Goal: Information Seeking & Learning: Learn about a topic

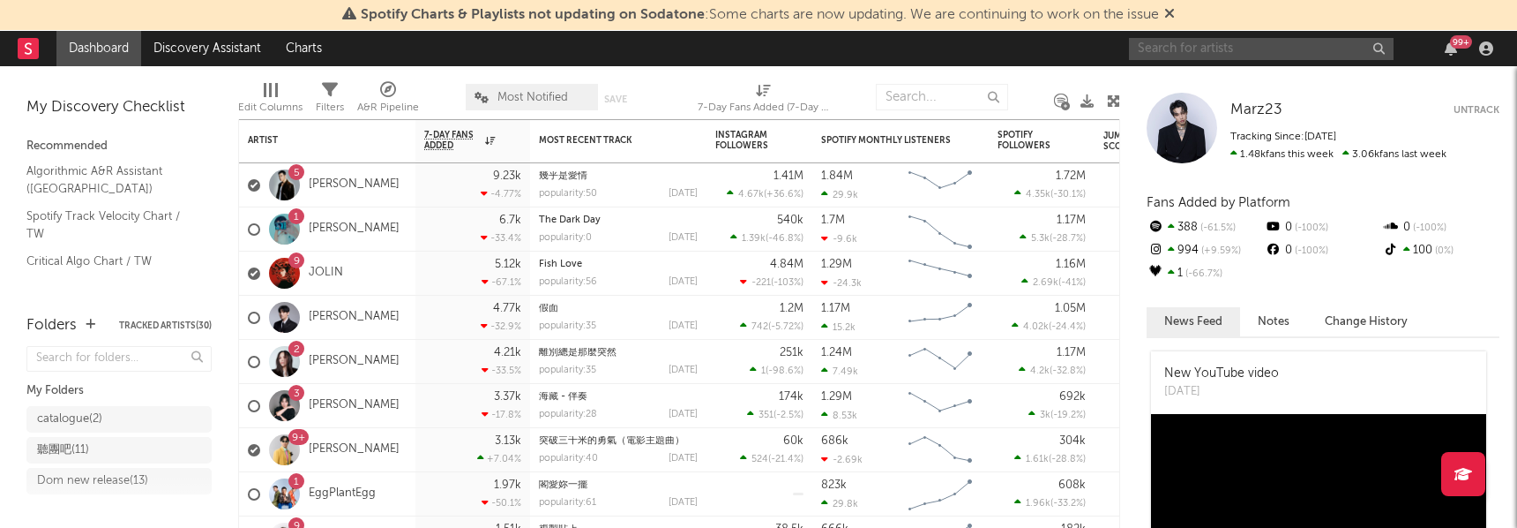
click at [1190, 49] on input "text" at bounding box center [1261, 49] width 265 height 22
type input "ㄇ"
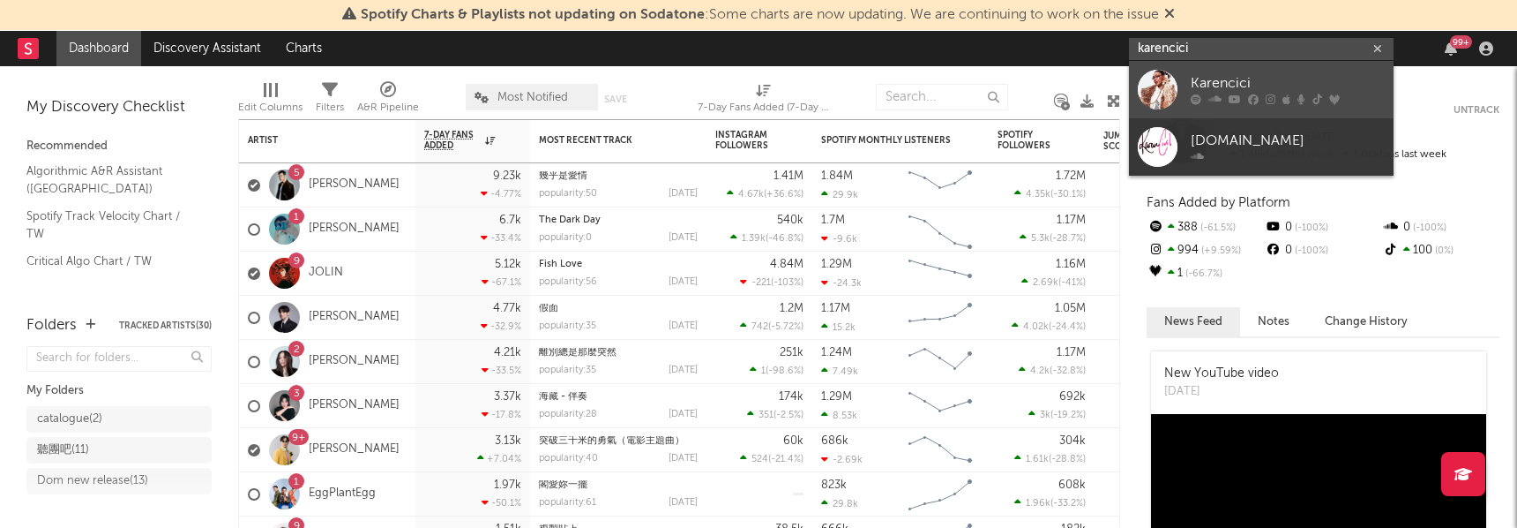
type input "karencici"
click at [1210, 74] on div "Karencici" at bounding box center [1288, 83] width 194 height 21
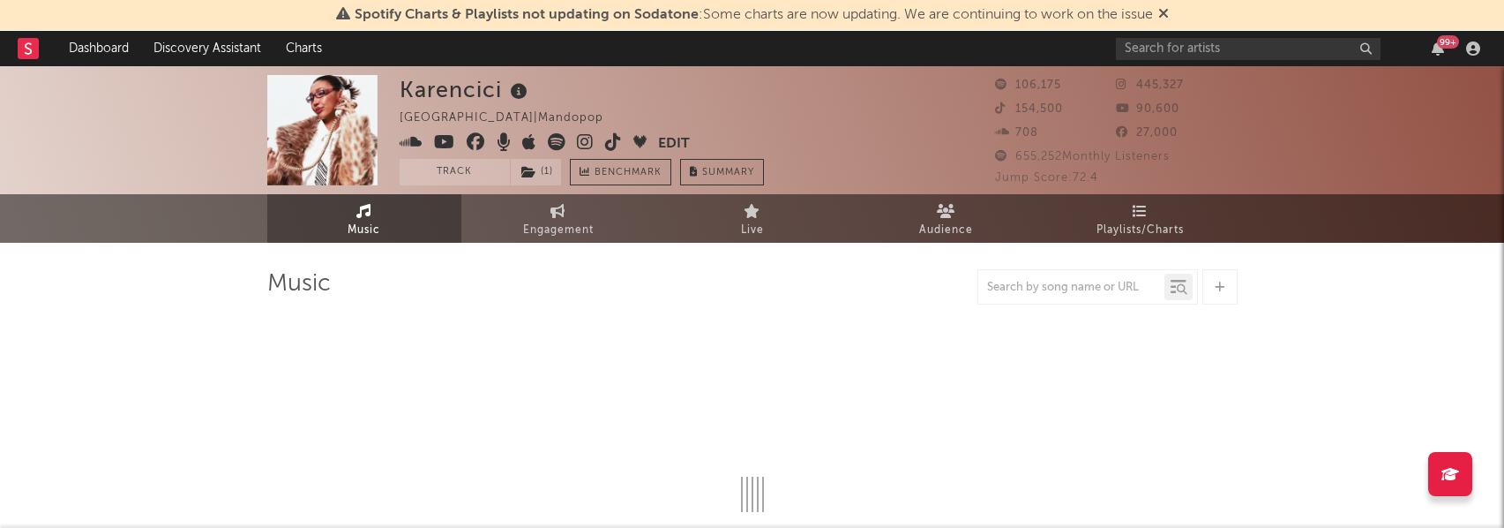
select select "6m"
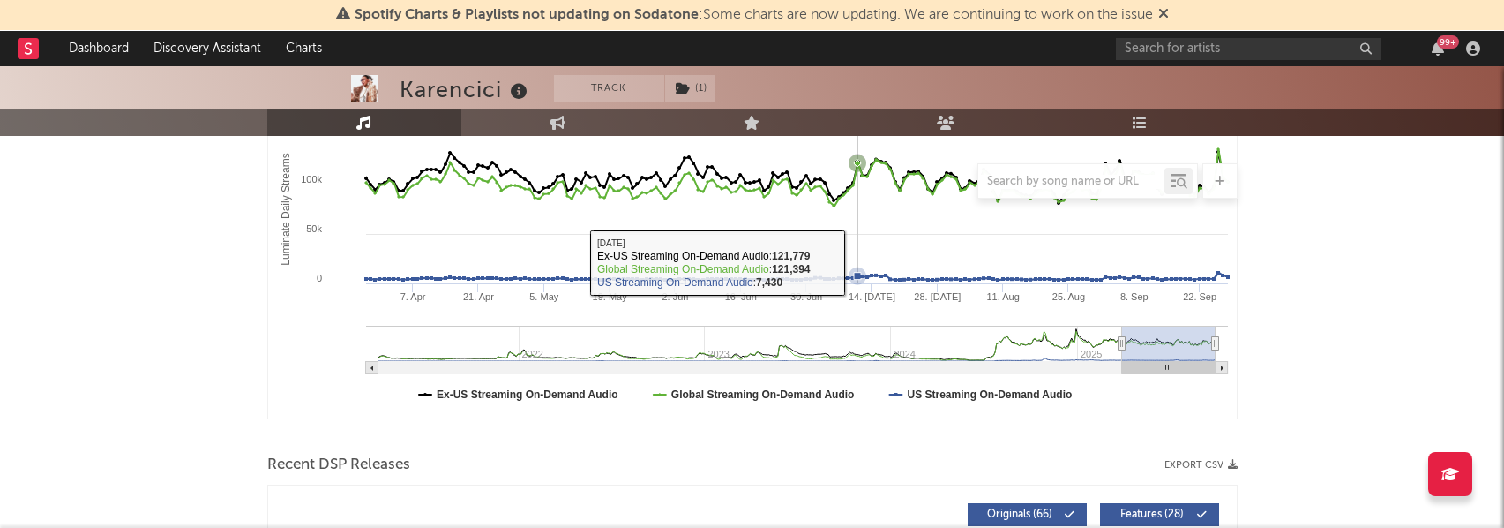
scroll to position [216, 0]
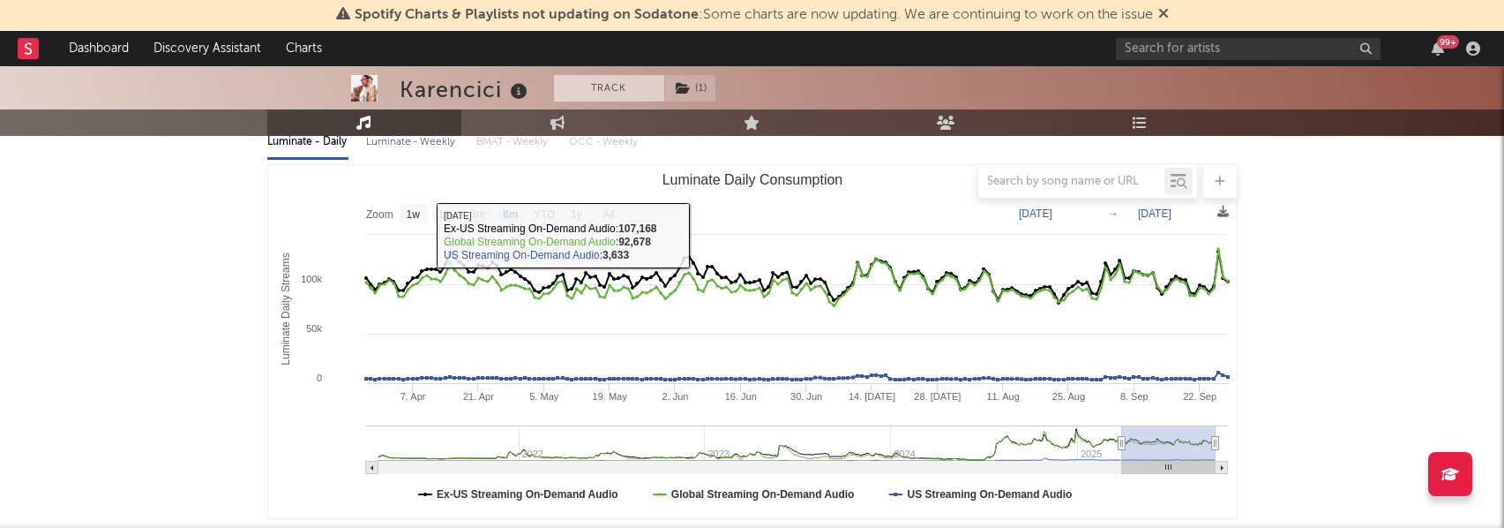
click at [595, 86] on button "Track" at bounding box center [609, 88] width 110 height 26
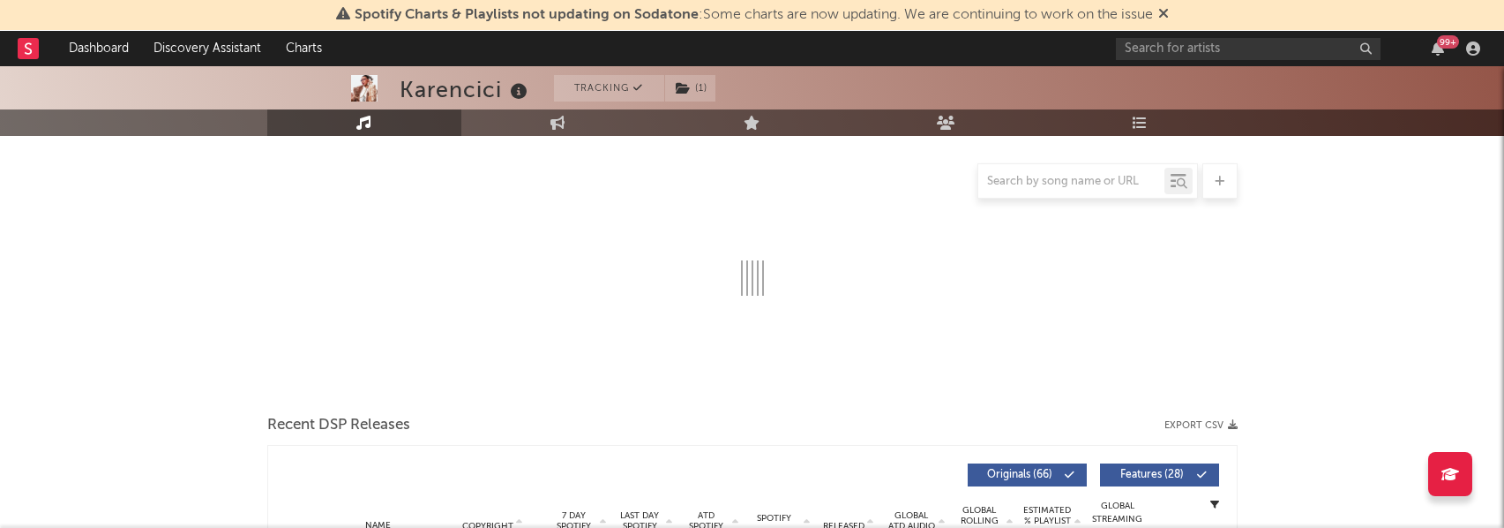
select select "6m"
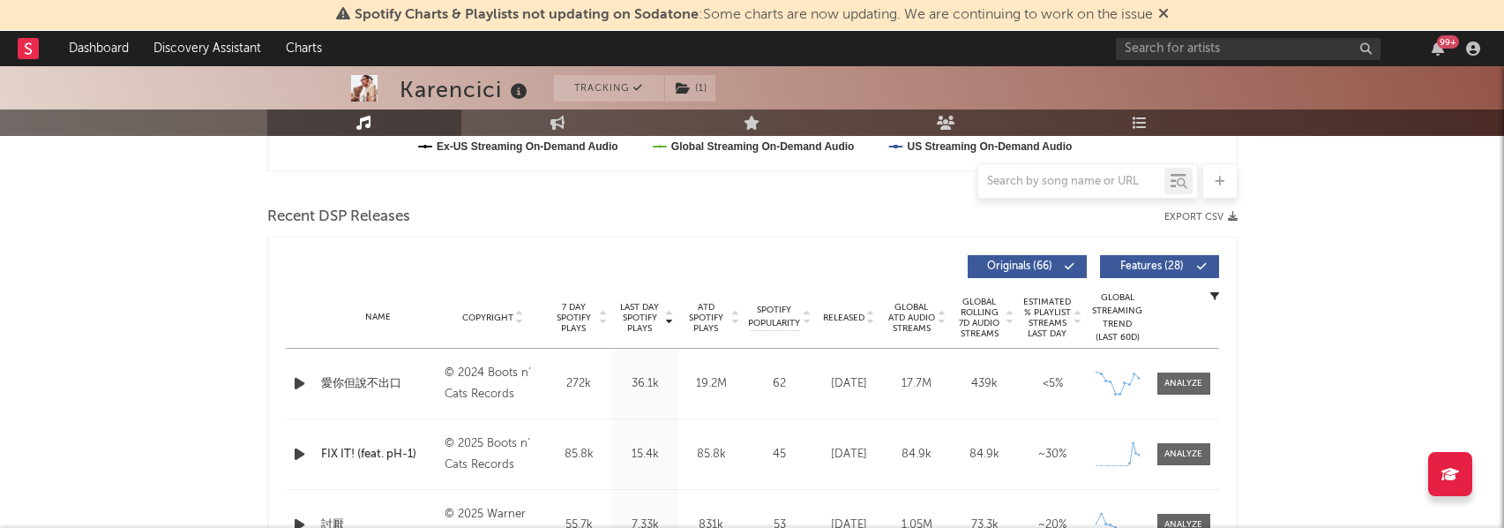
scroll to position [0, 0]
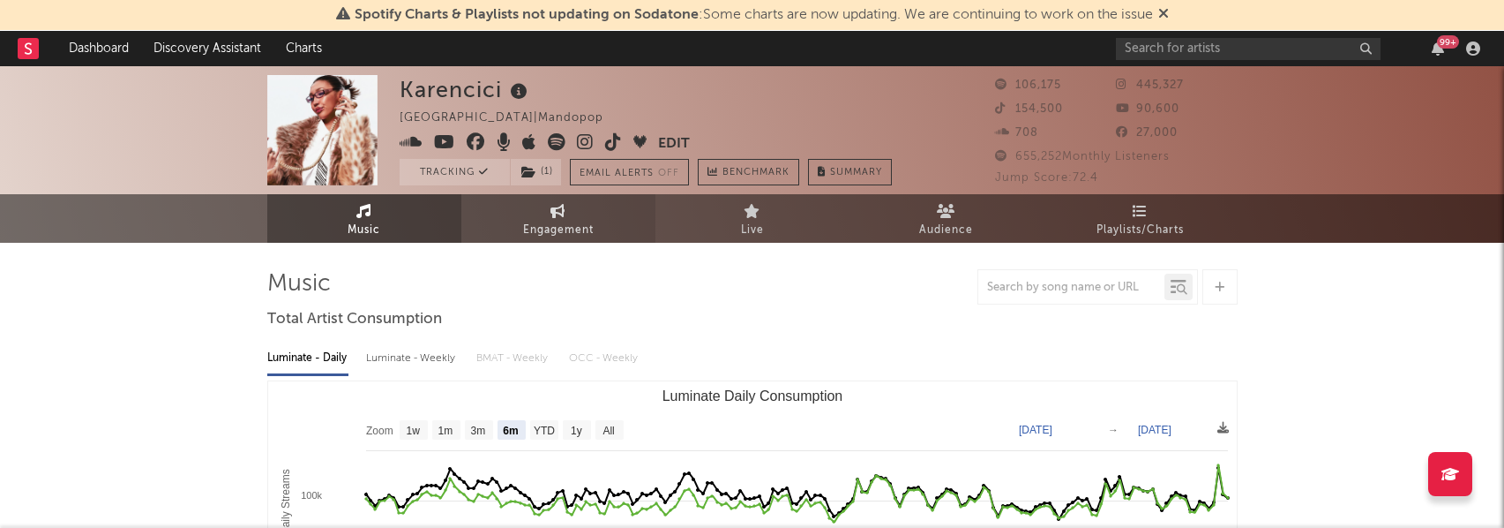
click at [571, 218] on link "Engagement" at bounding box center [558, 218] width 194 height 49
select select "1w"
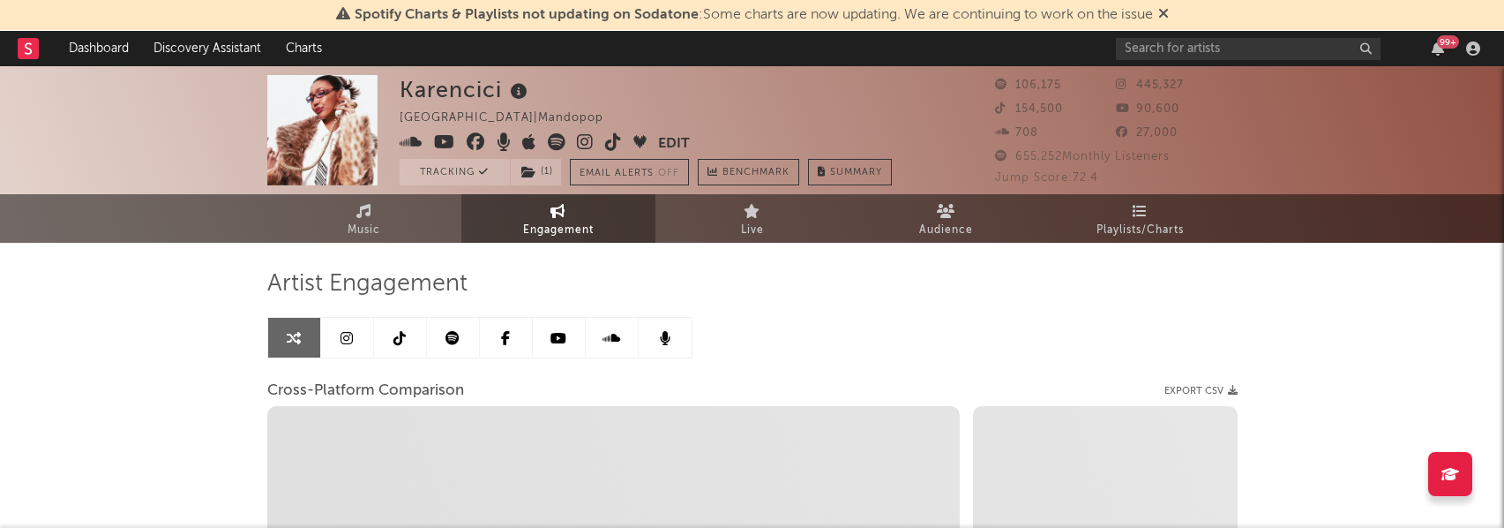
click at [360, 333] on link at bounding box center [347, 338] width 53 height 40
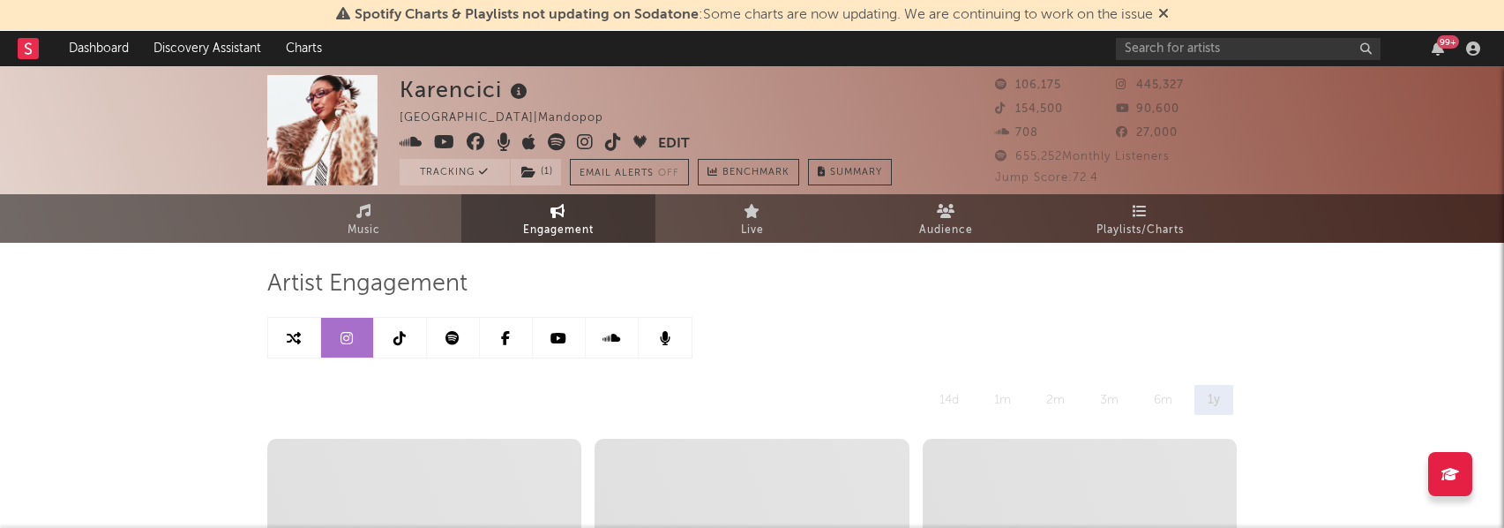
select select "6m"
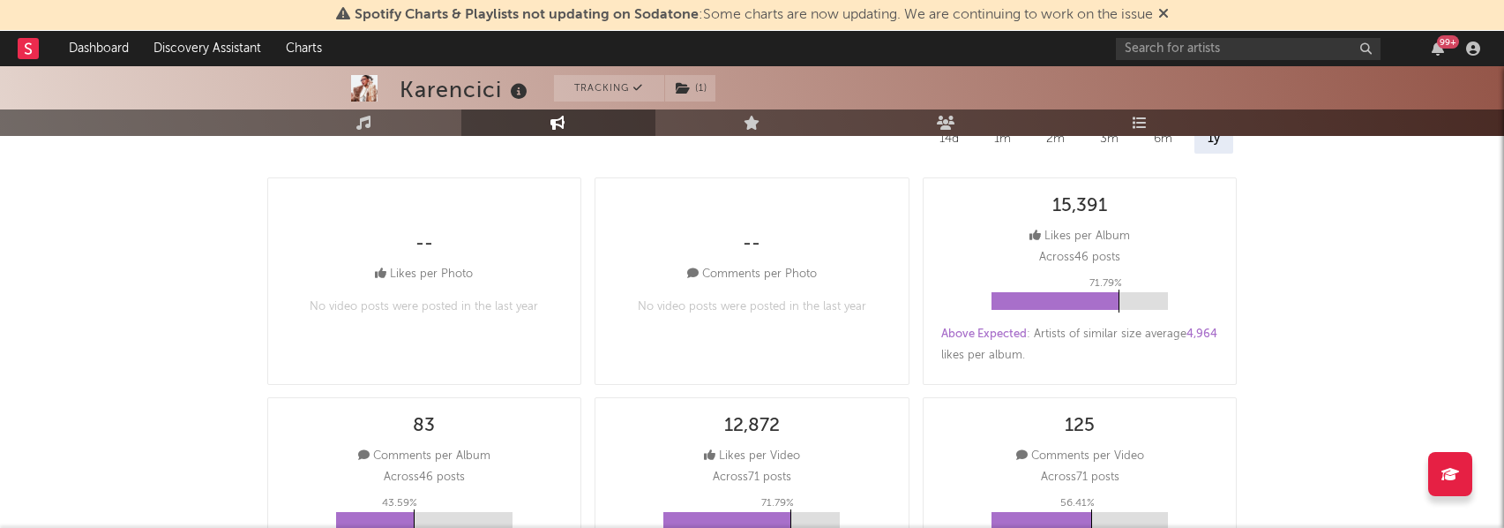
scroll to position [194, 0]
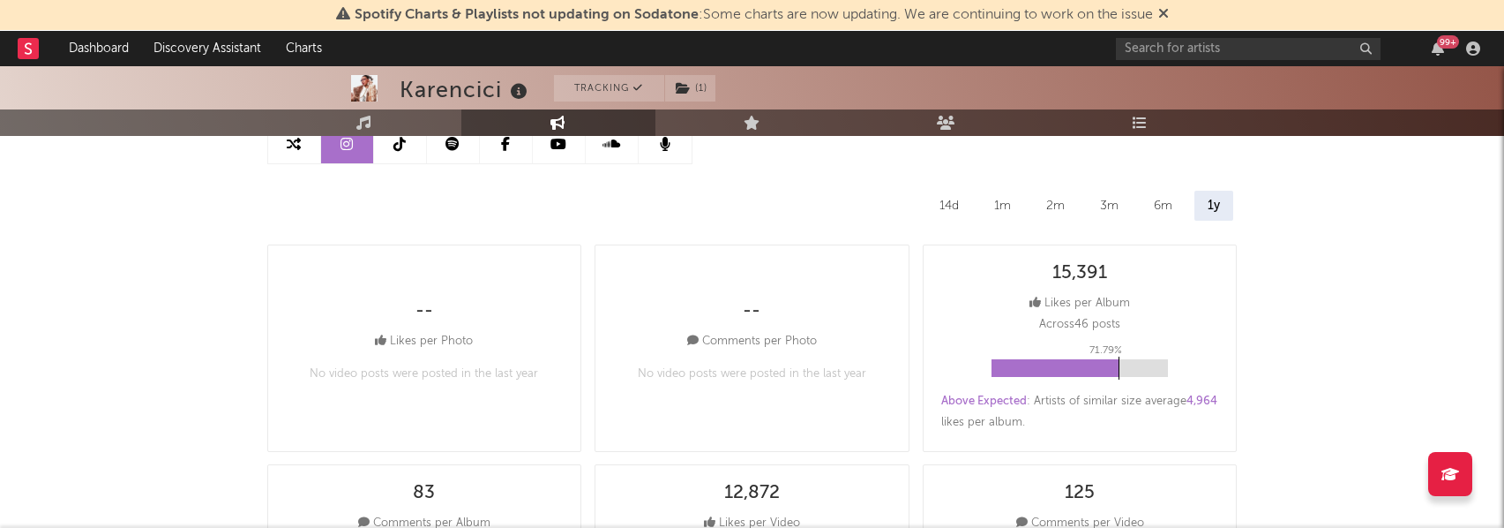
select select "1m"
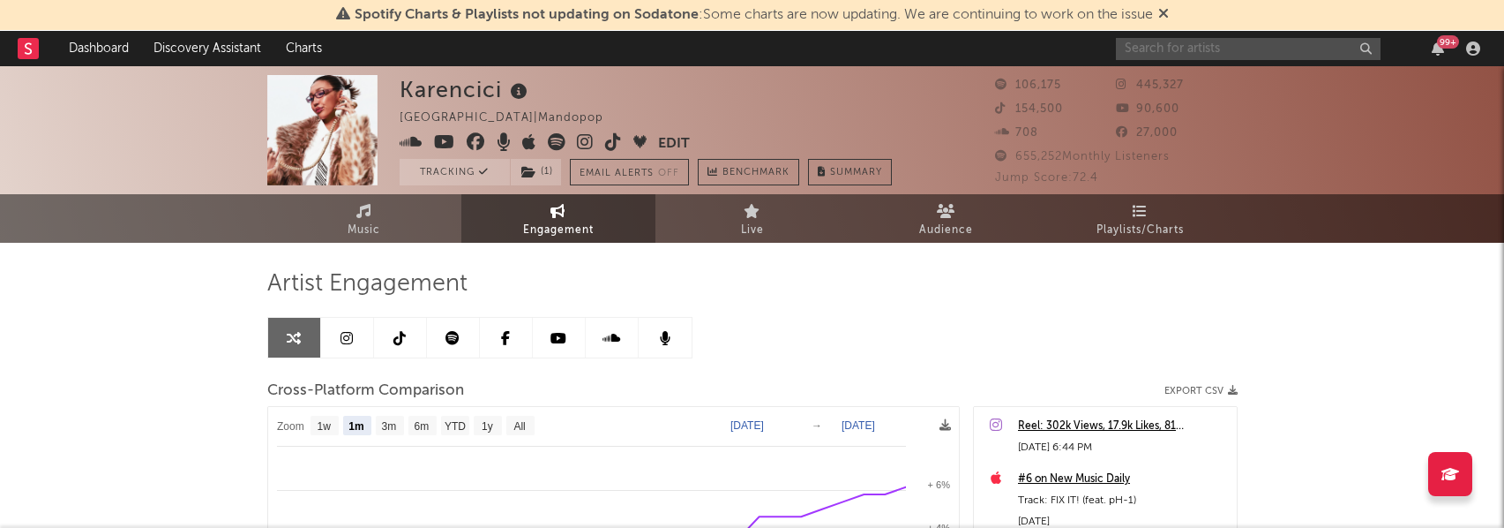
click at [1259, 50] on input "text" at bounding box center [1248, 49] width 265 height 22
type input "ㄟ"
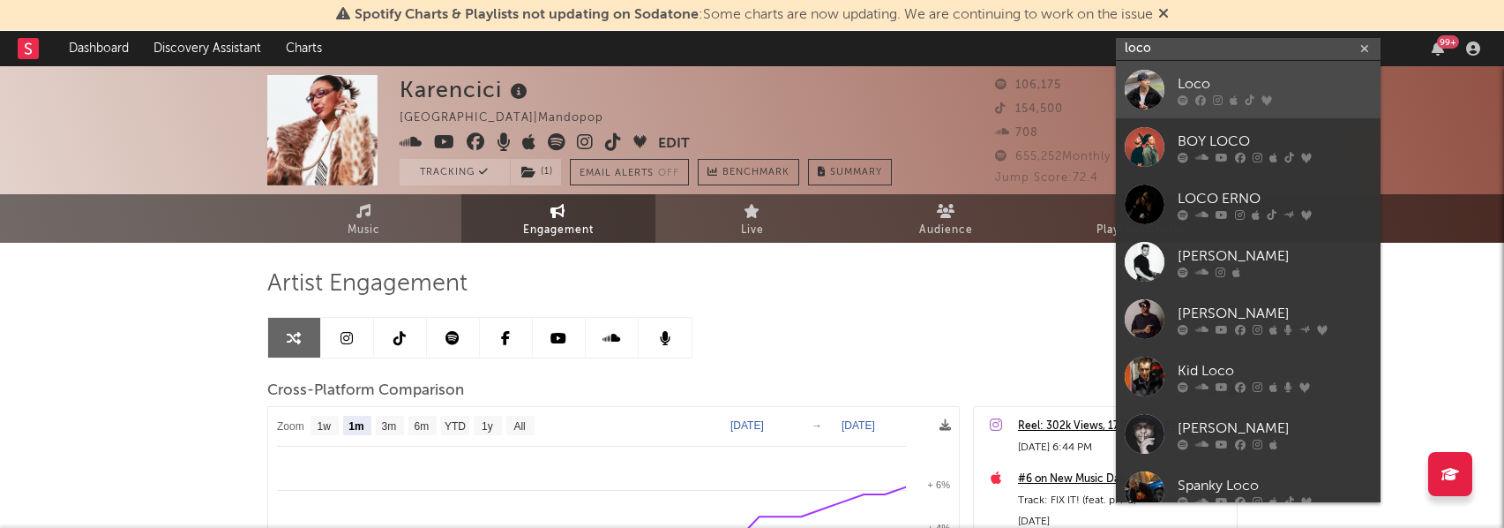
type input "loco"
click at [1219, 66] on link "Loco" at bounding box center [1248, 89] width 265 height 57
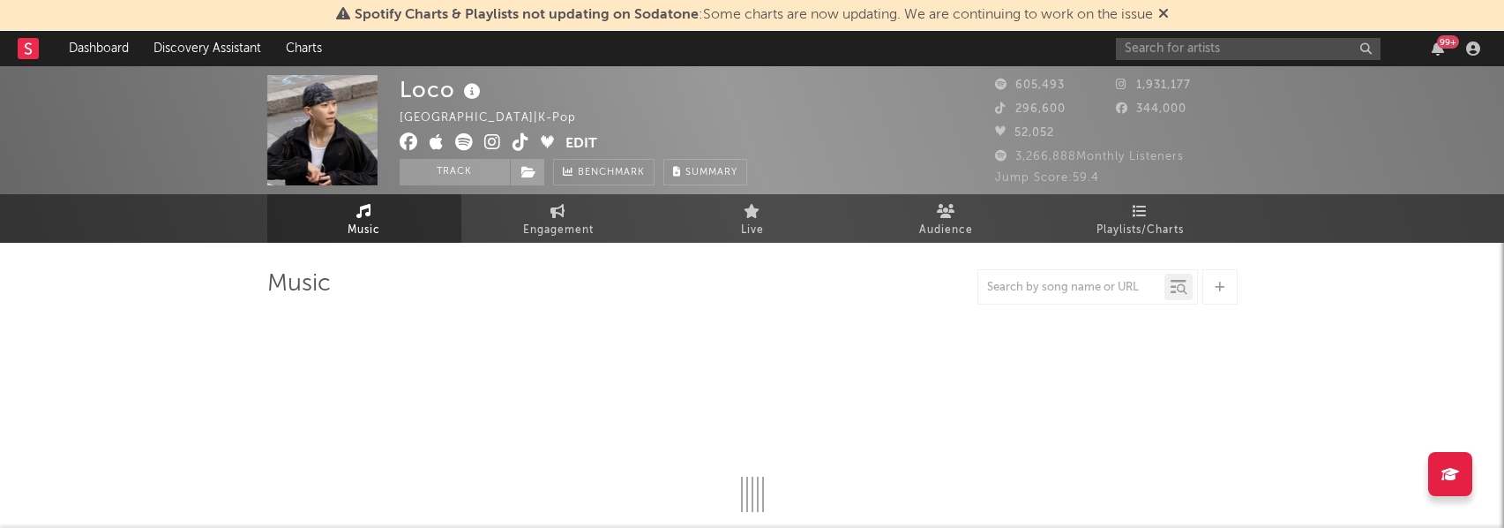
select select "6m"
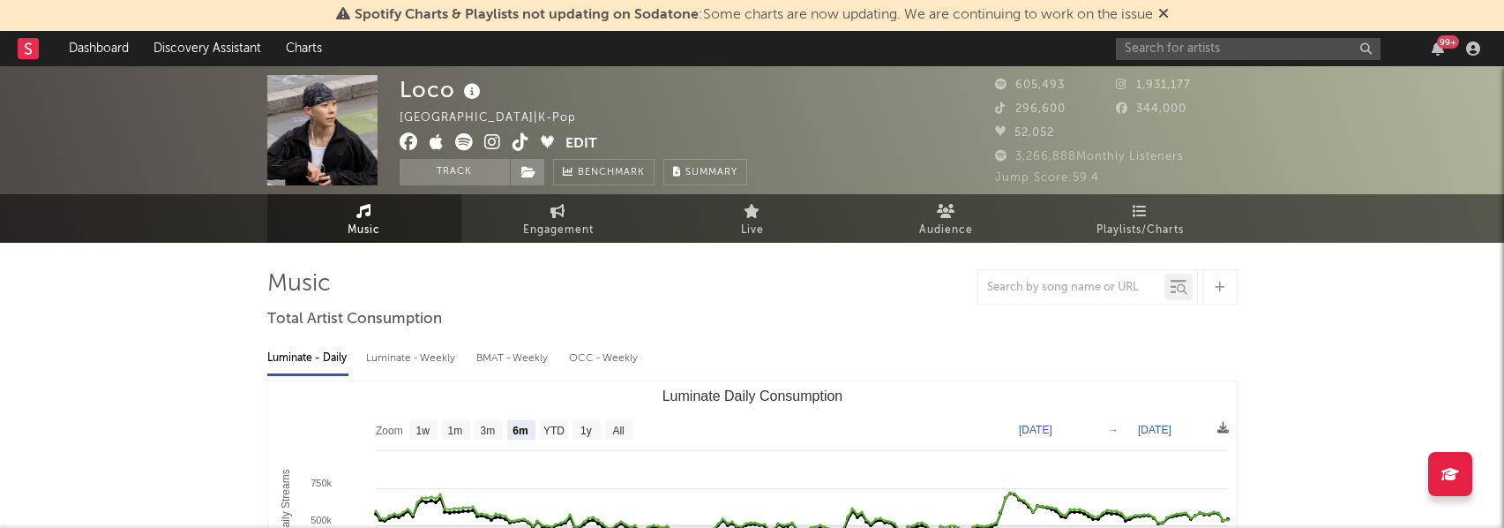
select select "6m"
click at [648, 217] on link "Engagement" at bounding box center [558, 218] width 194 height 49
select select "1w"
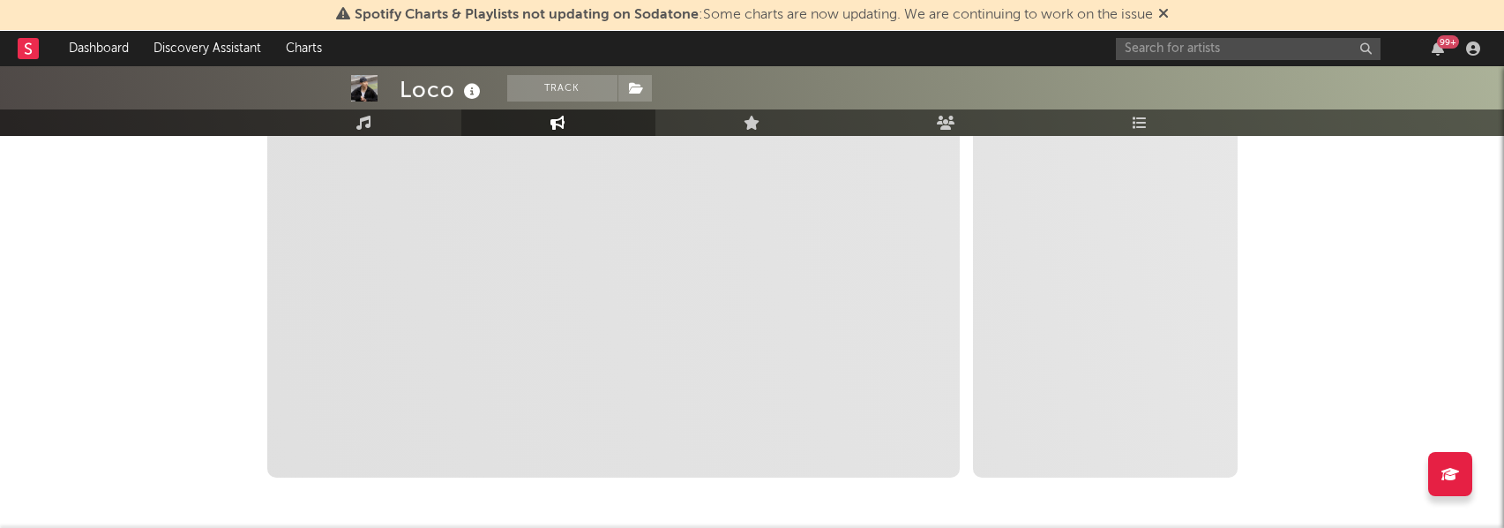
scroll to position [70, 0]
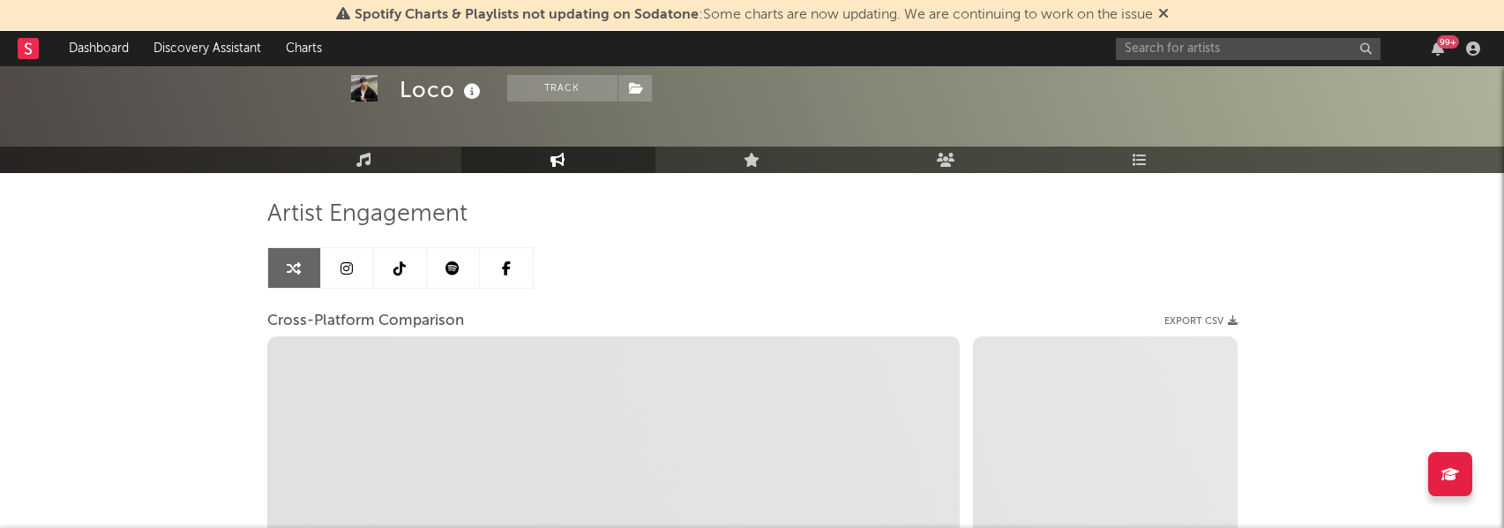
click at [341, 271] on icon at bounding box center [347, 268] width 12 height 14
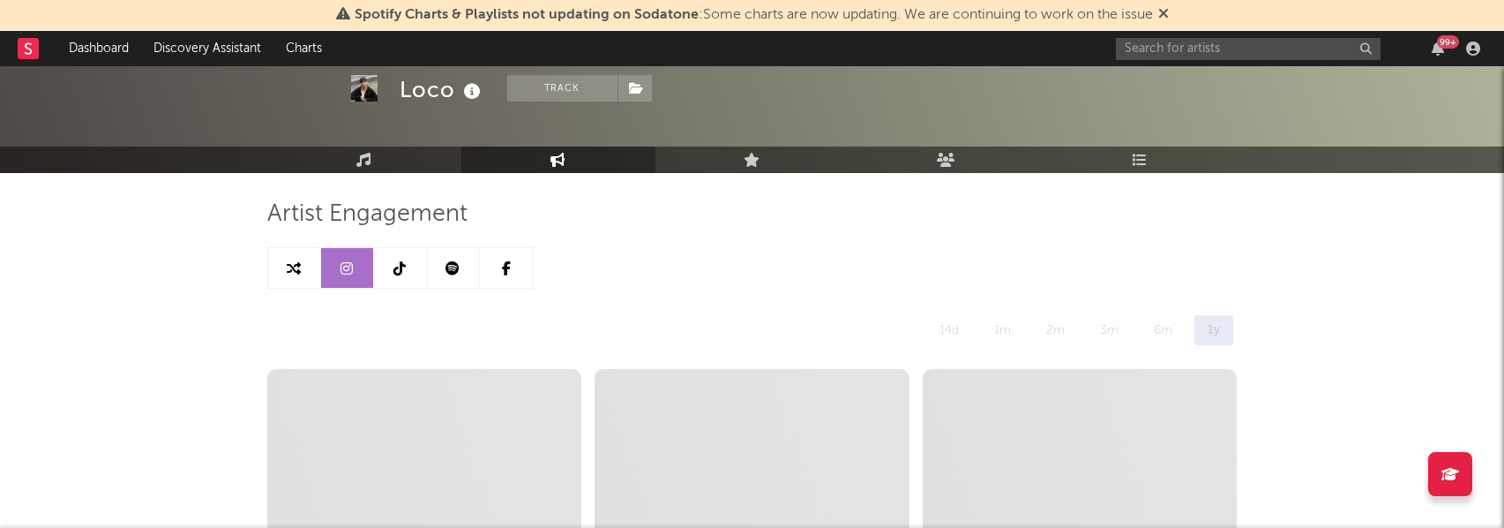
select select "6m"
click at [307, 271] on link at bounding box center [294, 268] width 53 height 40
select select "1m"
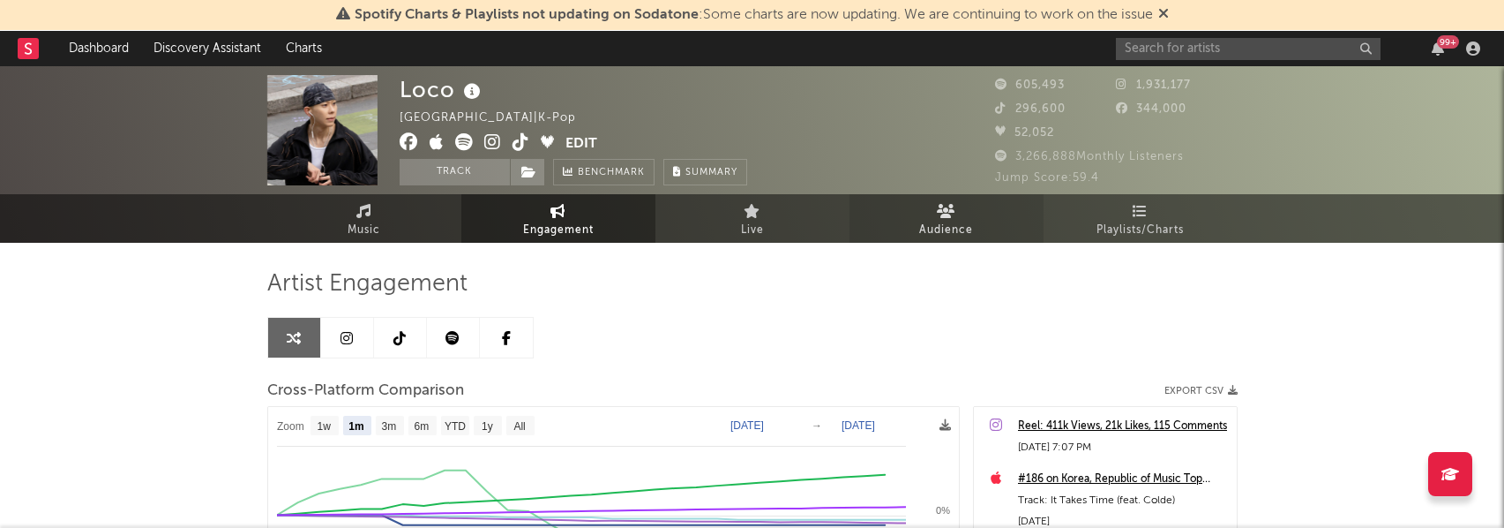
click at [905, 221] on link "Audience" at bounding box center [947, 218] width 194 height 49
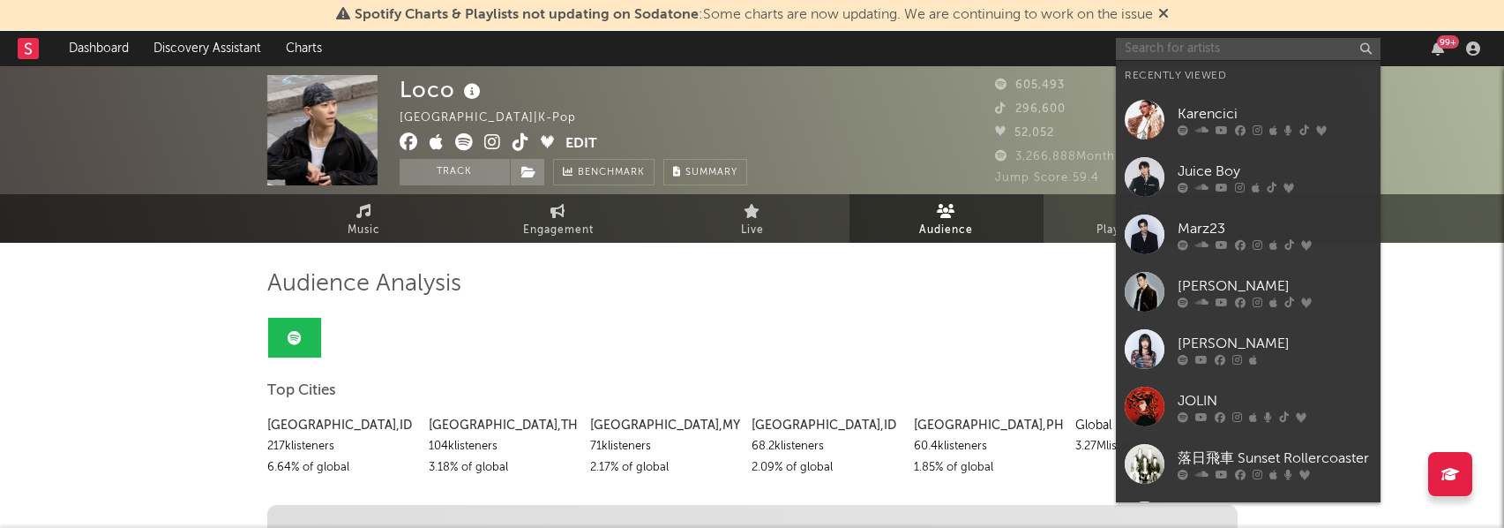
click at [1263, 50] on input "text" at bounding box center [1248, 49] width 265 height 22
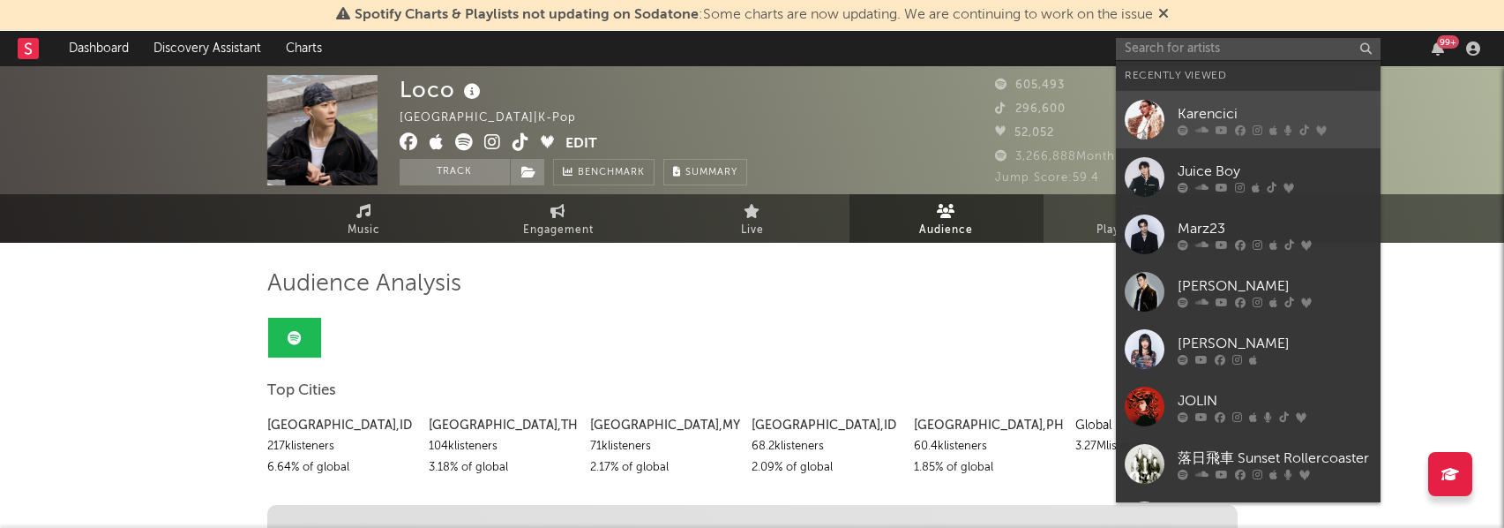
click at [1255, 120] on div "Karencici" at bounding box center [1275, 113] width 194 height 21
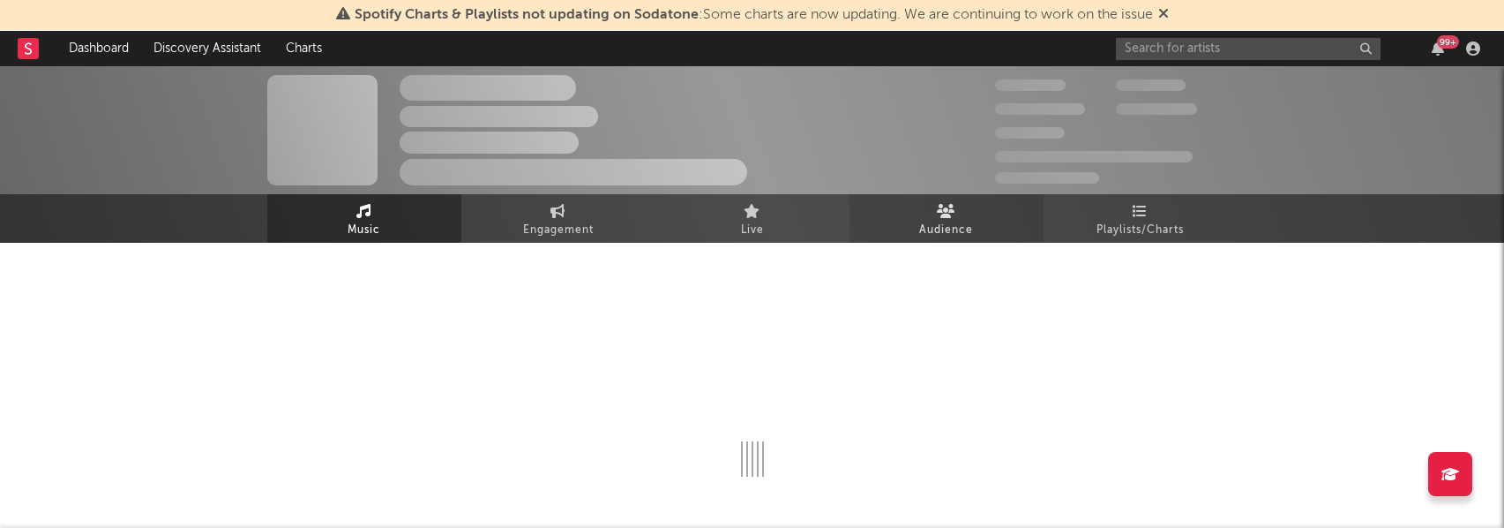
click at [987, 213] on link "Audience" at bounding box center [947, 218] width 194 height 49
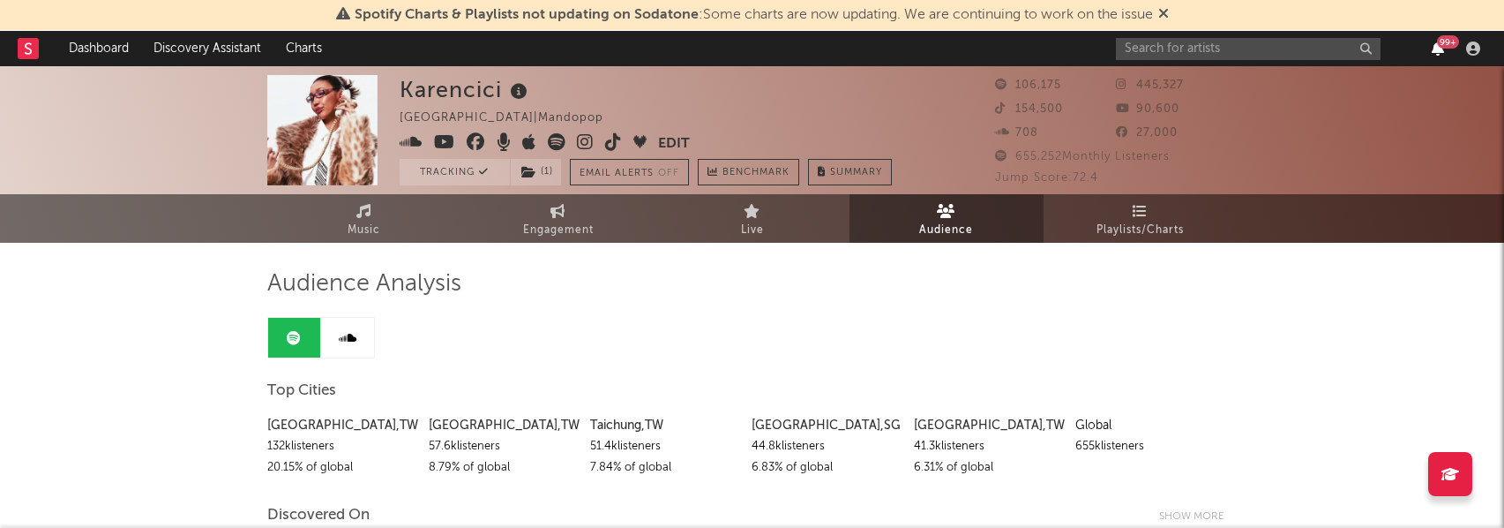
click at [1439, 49] on icon "button" at bounding box center [1438, 48] width 12 height 14
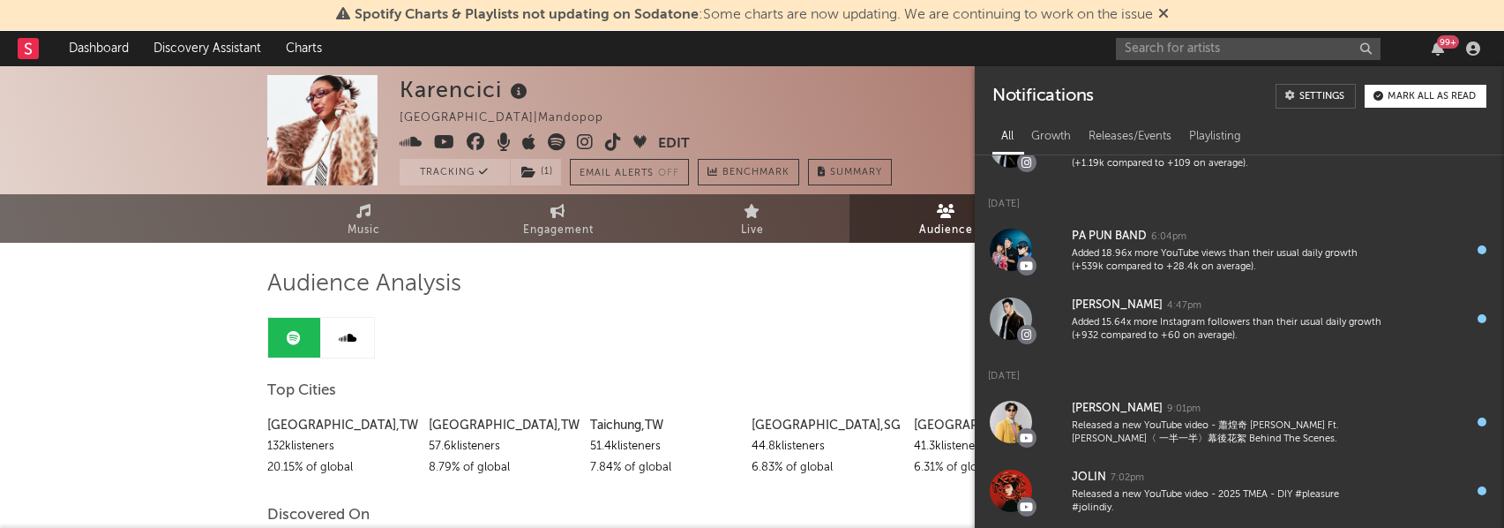
scroll to position [1042, 0]
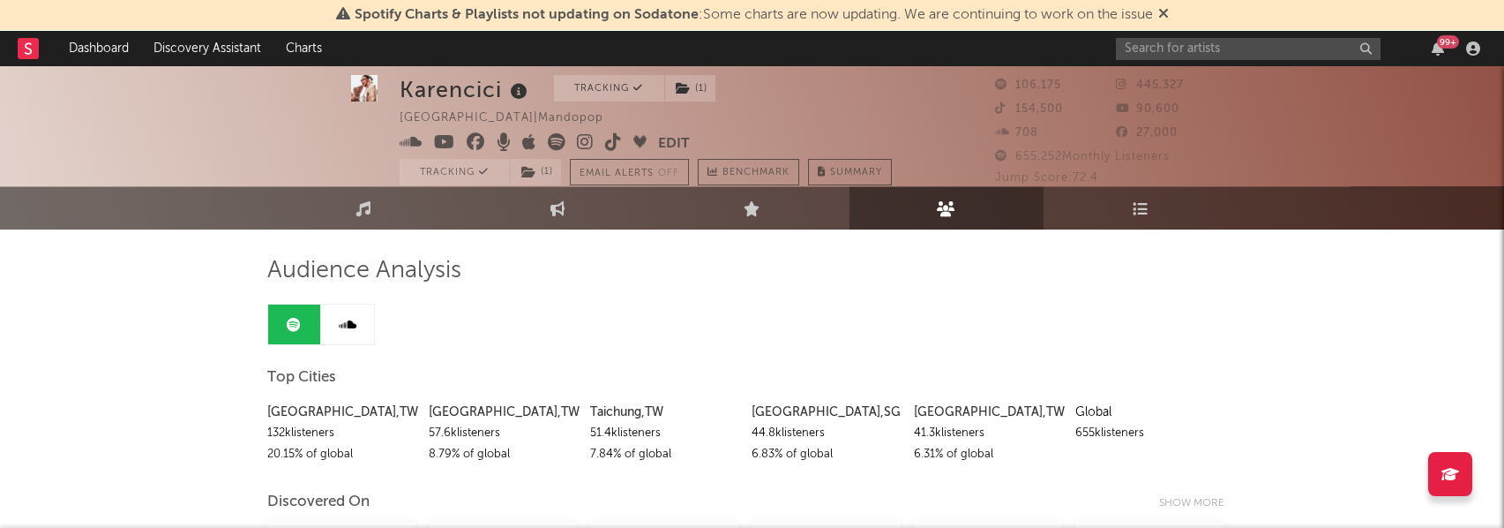
scroll to position [0, 0]
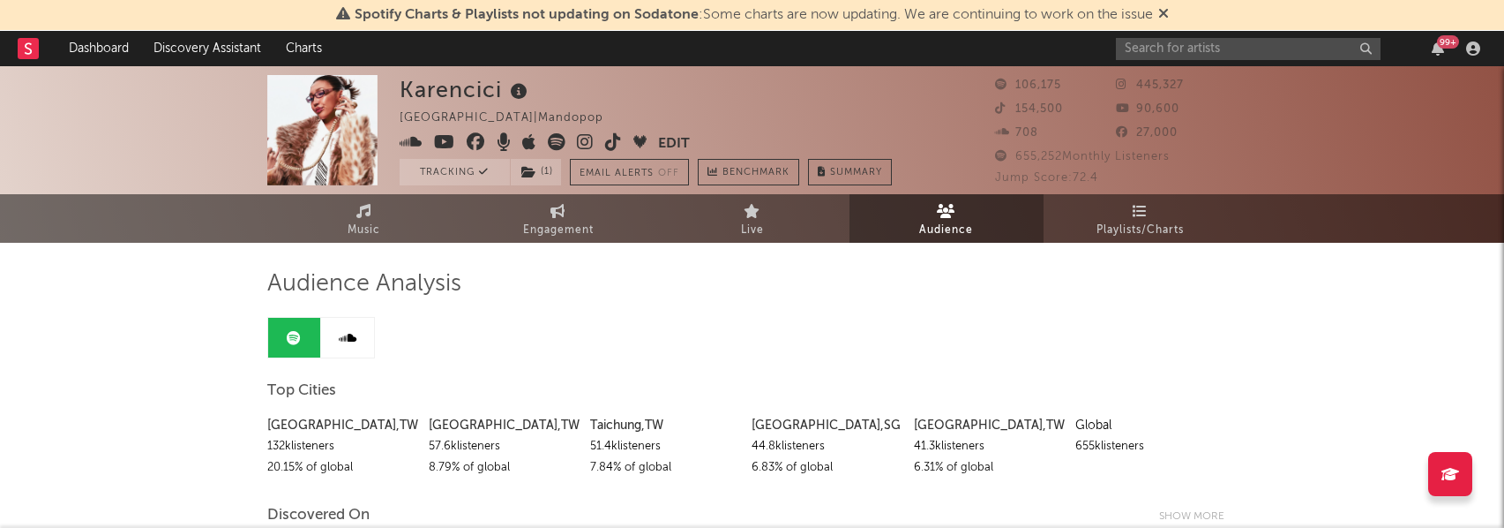
click at [677, 295] on div "Audience Analysis" at bounding box center [752, 284] width 970 height 30
select select "6m"
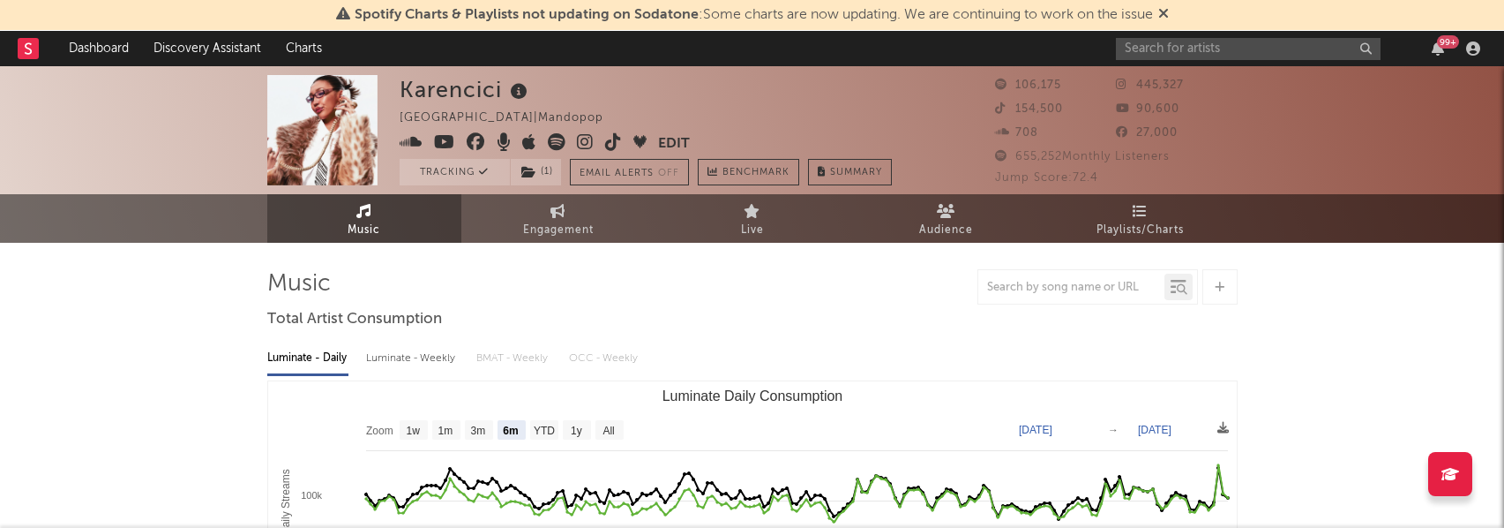
click at [694, 292] on div at bounding box center [752, 286] width 970 height 35
click at [109, 45] on link "Dashboard" at bounding box center [98, 48] width 85 height 35
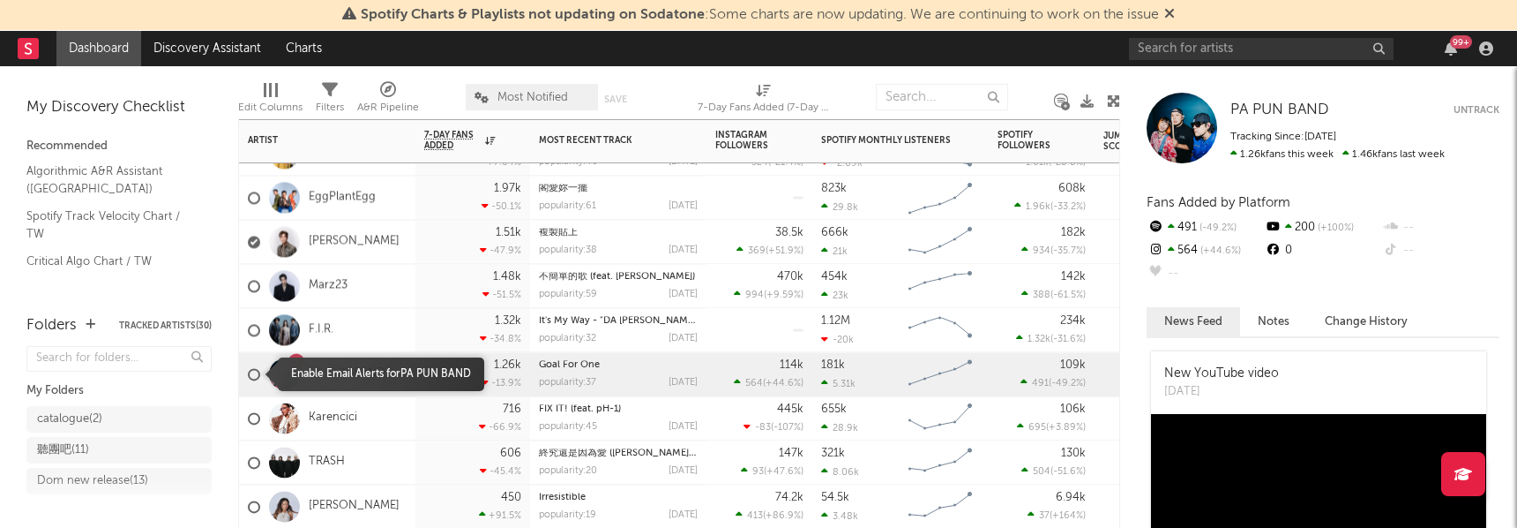
click at [255, 371] on div at bounding box center [254, 374] width 12 height 12
click at [248, 371] on input "checkbox" at bounding box center [248, 374] width 0 height 16
click at [228, 375] on div "Folders Tracked Artists ( 30 ) My Folders catalogue ( 2 ) 聽團吧 ( 11 ) Dom new re…" at bounding box center [119, 412] width 238 height 231
click at [263, 379] on div "1" at bounding box center [284, 373] width 49 height 31
click at [254, 375] on div at bounding box center [254, 374] width 12 height 12
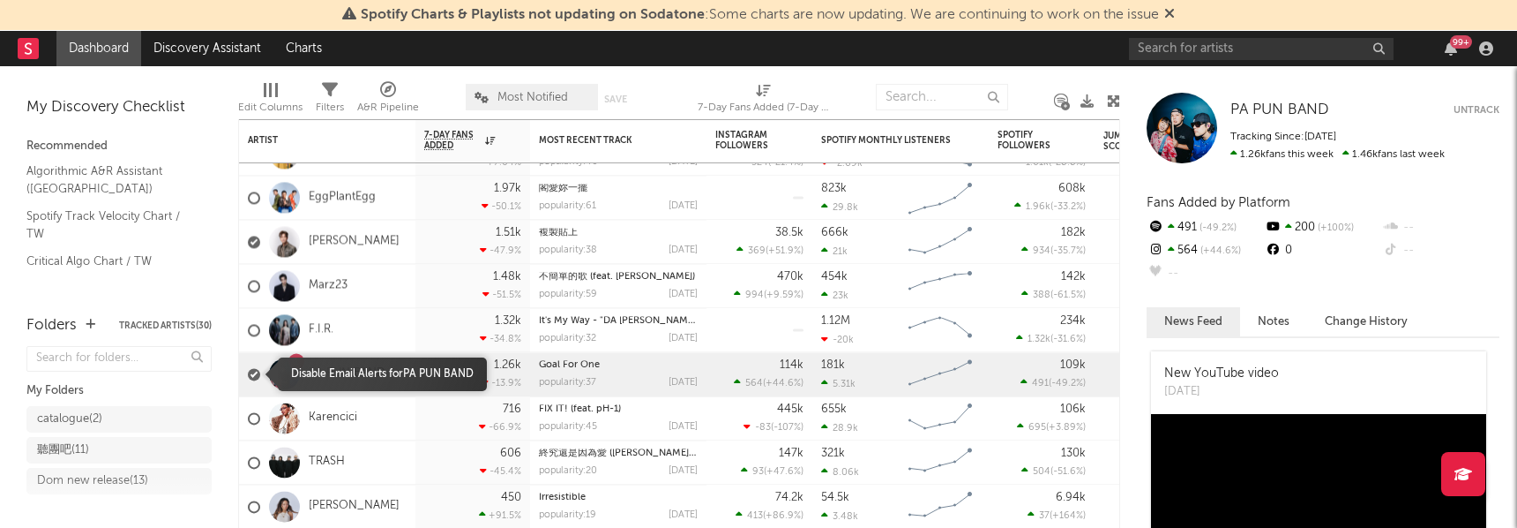
click at [248, 375] on input "checkbox" at bounding box center [248, 374] width 0 height 16
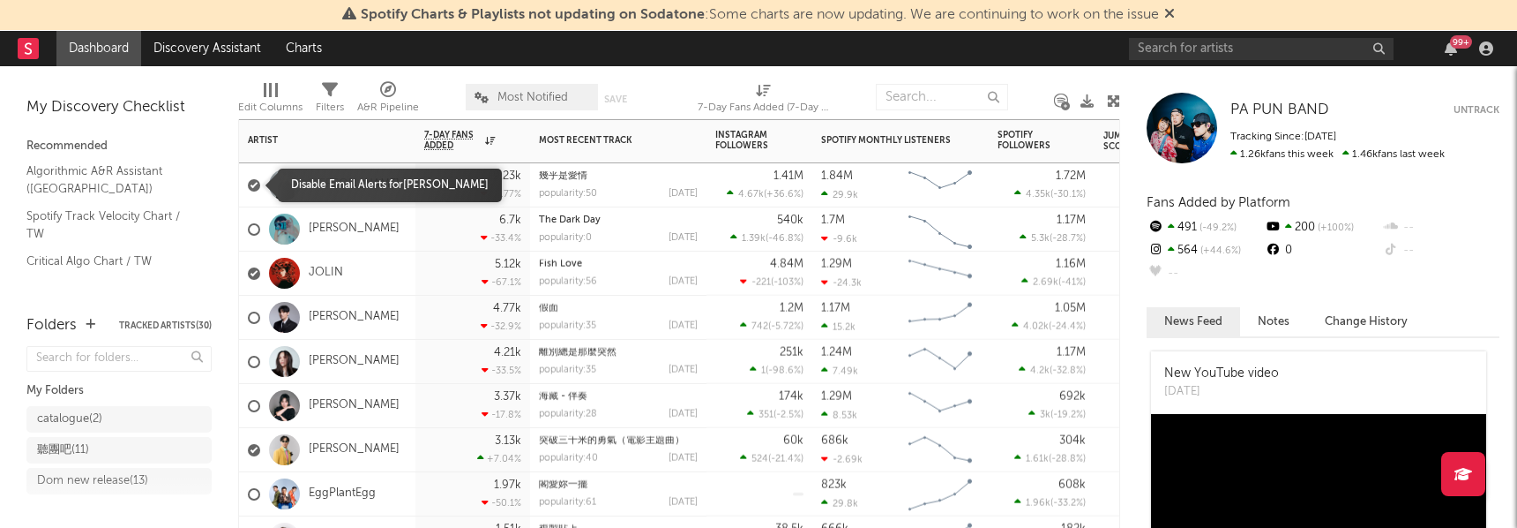
click at [257, 191] on label at bounding box center [254, 185] width 12 height 16
click at [248, 191] on input "checkbox" at bounding box center [248, 185] width 0 height 16
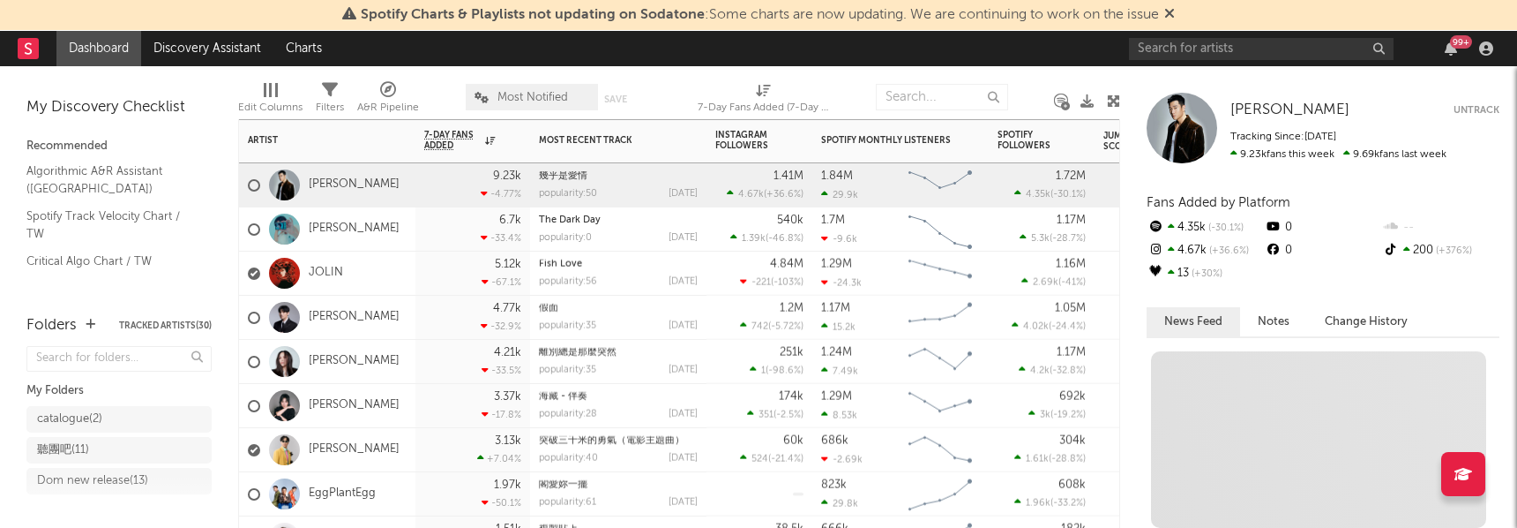
click at [247, 278] on div "JOLIN" at bounding box center [327, 273] width 176 height 44
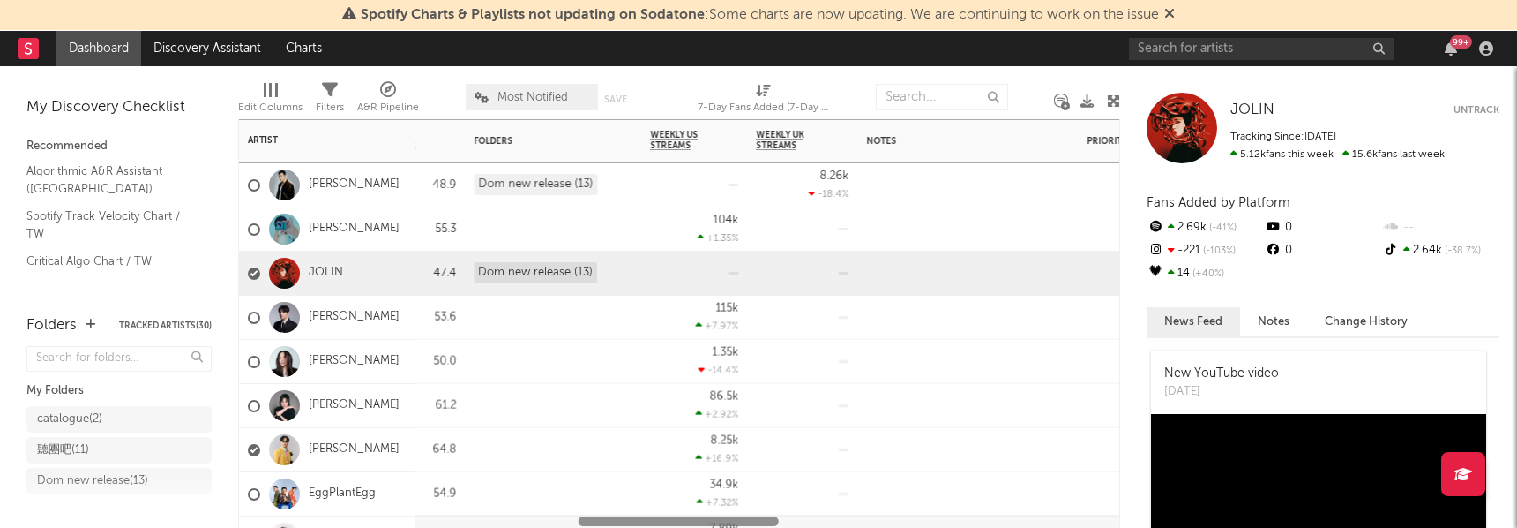
drag, startPoint x: 472, startPoint y: 523, endPoint x: 676, endPoint y: 516, distance: 203.9
click at [676, 516] on div at bounding box center [679, 521] width 200 height 10
click at [559, 280] on div "Dom new release (13)" at bounding box center [536, 272] width 124 height 21
click at [554, 273] on div "Dom new release (13)" at bounding box center [536, 272] width 124 height 21
click at [129, 420] on div "catalogue ( 2 )" at bounding box center [101, 418] width 129 height 21
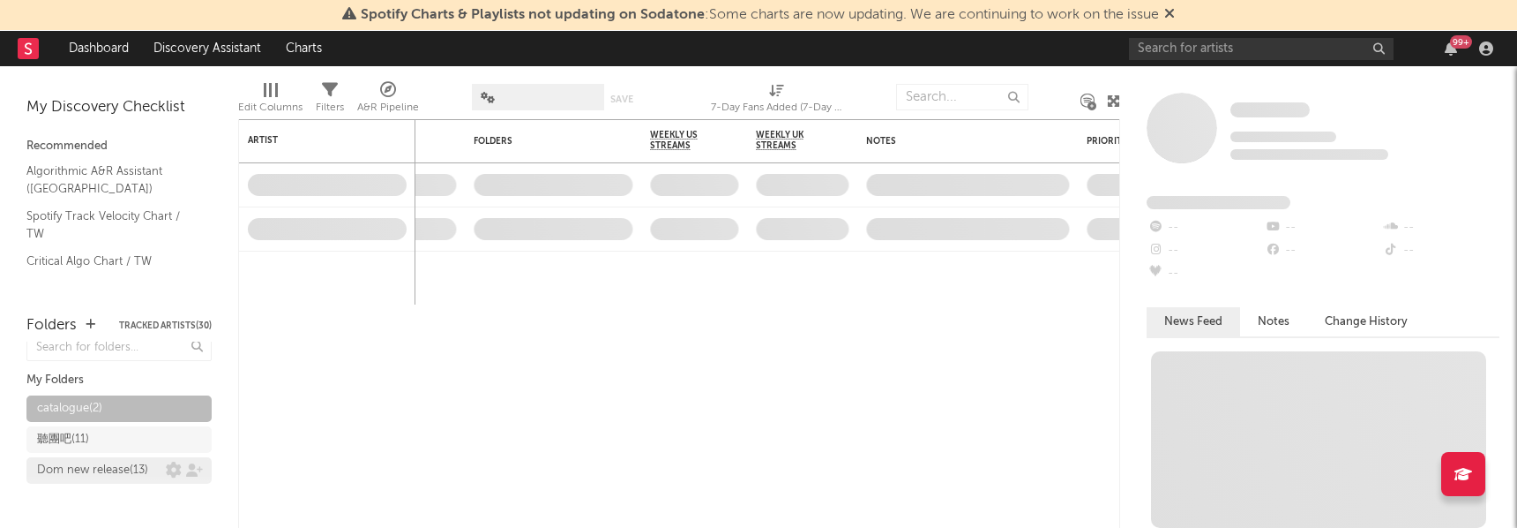
scroll to position [26, 0]
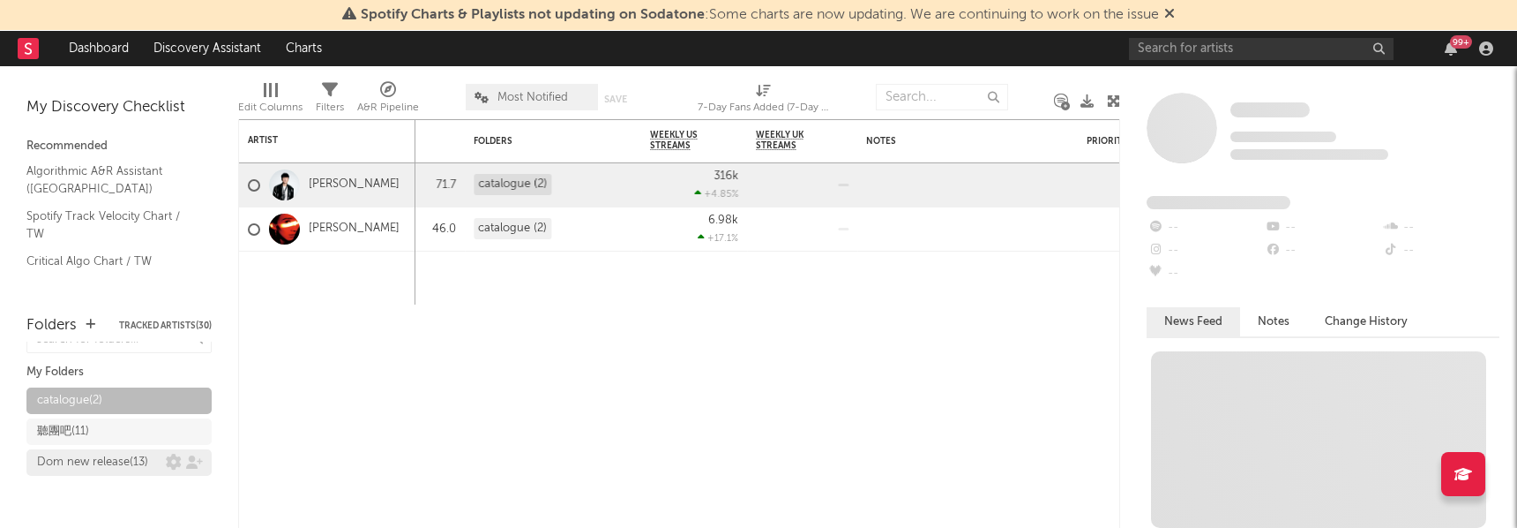
click at [124, 458] on div "Dom new release ( 13 )" at bounding box center [92, 462] width 111 height 21
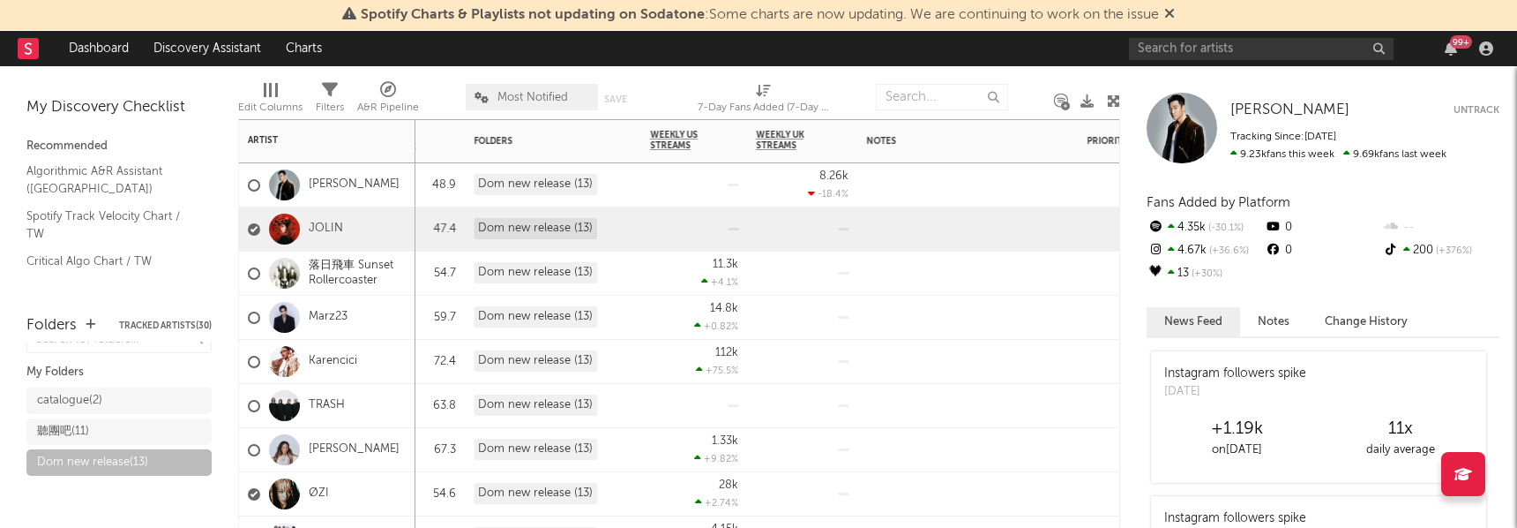
click at [730, 229] on div at bounding box center [733, 229] width 11 height 3
